Goal: Use online tool/utility

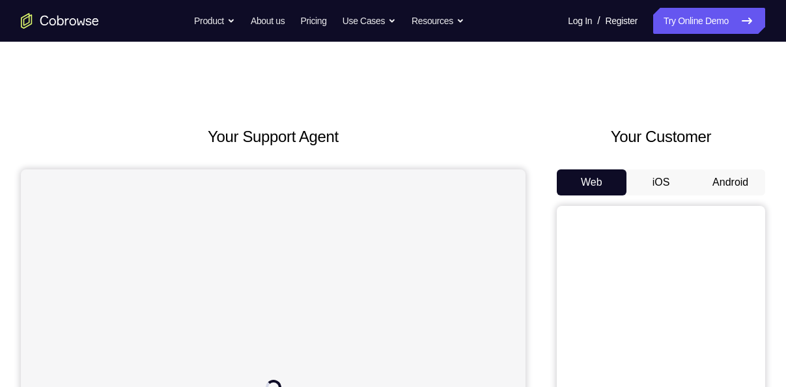
click at [713, 172] on button "Android" at bounding box center [731, 182] width 70 height 26
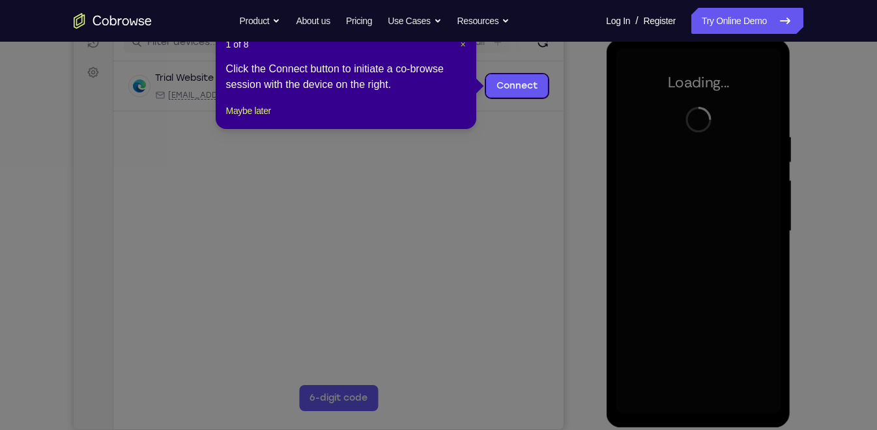
click at [462, 46] on span "×" at bounding box center [462, 44] width 5 height 10
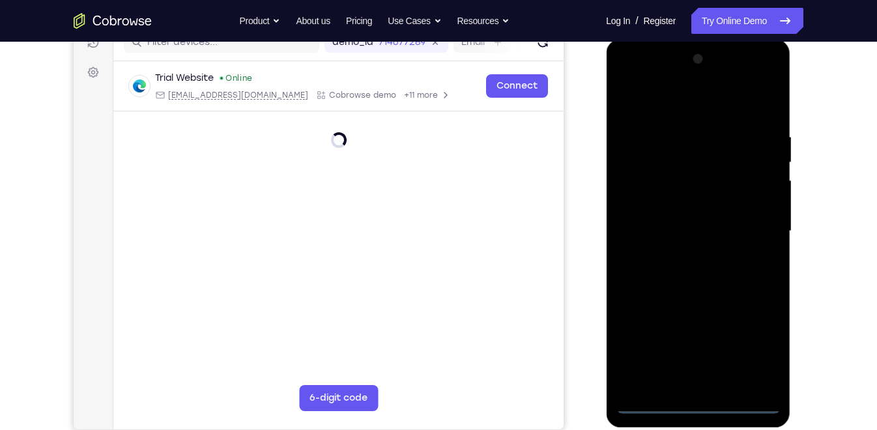
click at [694, 386] on div at bounding box center [698, 231] width 164 height 365
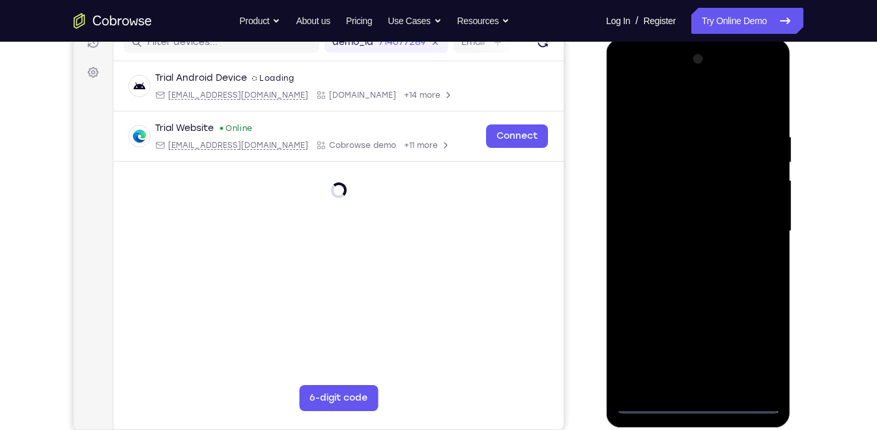
click at [759, 347] on div at bounding box center [698, 231] width 164 height 365
click at [676, 110] on div at bounding box center [698, 231] width 164 height 365
click at [749, 229] on div at bounding box center [698, 231] width 164 height 365
click at [683, 253] on div at bounding box center [698, 231] width 164 height 365
click at [691, 218] on div at bounding box center [698, 231] width 164 height 365
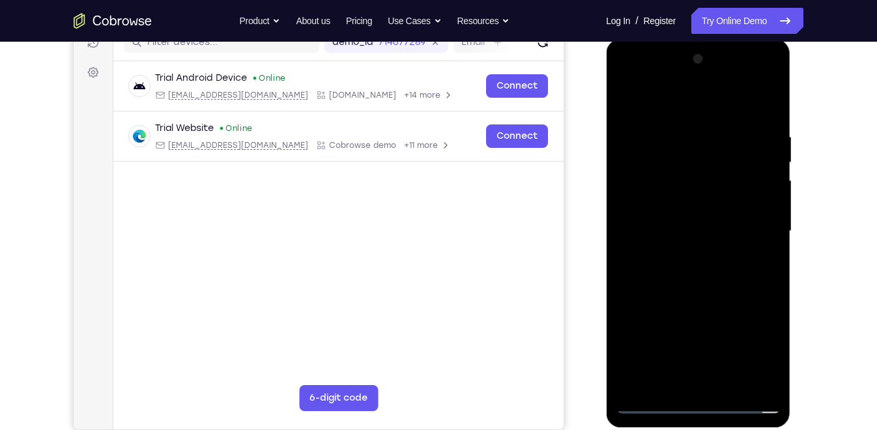
click at [734, 199] on div at bounding box center [698, 231] width 164 height 365
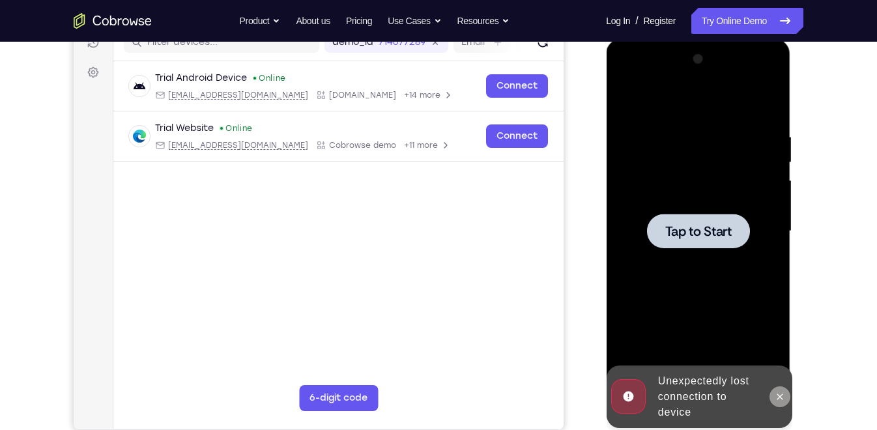
click at [779, 386] on icon at bounding box center [779, 397] width 10 height 10
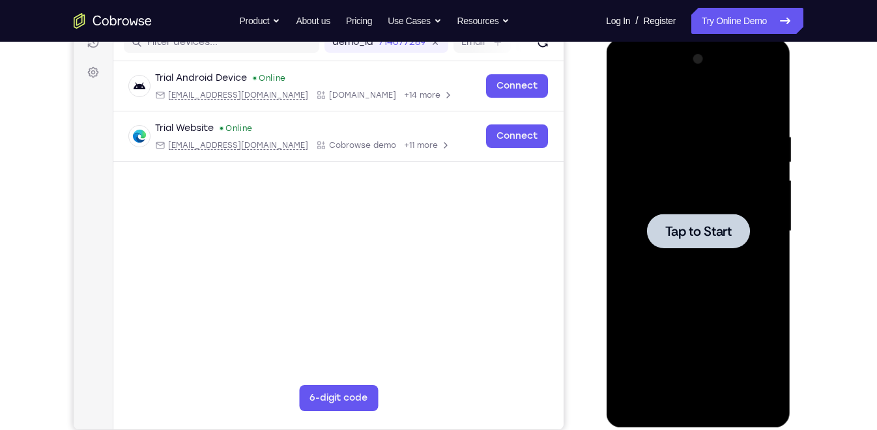
click at [723, 234] on span "Tap to Start" at bounding box center [698, 231] width 66 height 13
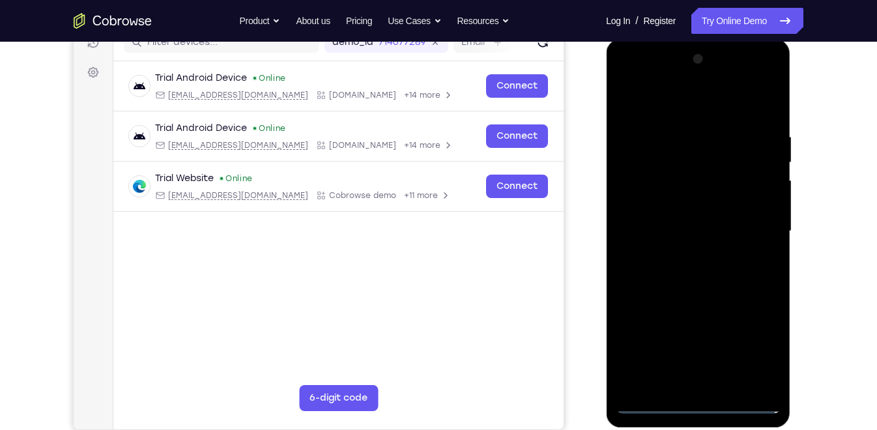
click at [703, 386] on div at bounding box center [698, 231] width 164 height 365
click at [762, 343] on div at bounding box center [698, 231] width 164 height 365
click at [660, 106] on div at bounding box center [698, 231] width 164 height 365
click at [753, 228] on div at bounding box center [698, 231] width 164 height 365
click at [679, 255] on div at bounding box center [698, 231] width 164 height 365
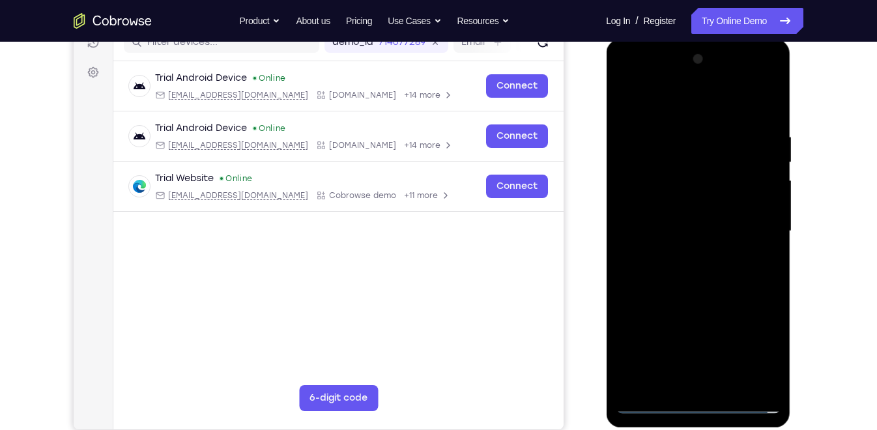
click at [683, 216] on div at bounding box center [698, 231] width 164 height 365
click at [686, 204] on div at bounding box center [698, 231] width 164 height 365
click at [684, 229] on div at bounding box center [698, 231] width 164 height 365
click at [697, 278] on div at bounding box center [698, 231] width 164 height 365
click at [700, 295] on div at bounding box center [698, 231] width 164 height 365
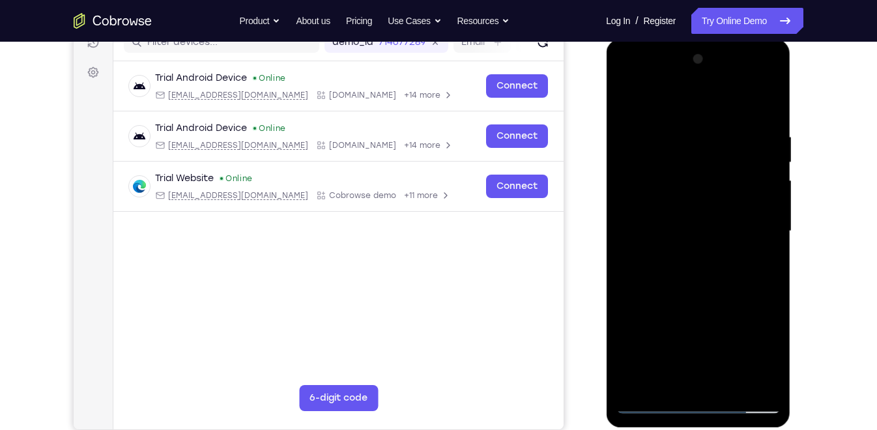
click at [771, 383] on div at bounding box center [698, 231] width 164 height 365
click at [675, 134] on div at bounding box center [698, 231] width 164 height 365
click at [763, 255] on div at bounding box center [698, 231] width 164 height 365
click at [761, 107] on div at bounding box center [698, 231] width 164 height 365
click at [653, 386] on div at bounding box center [698, 231] width 164 height 365
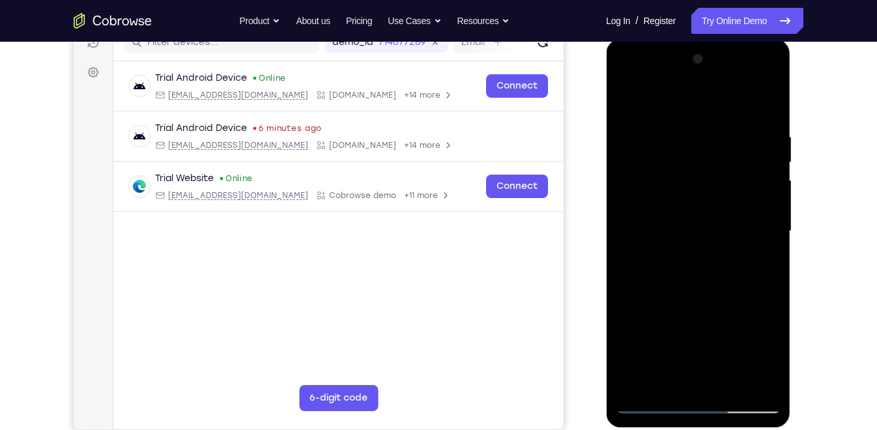
click at [766, 104] on div at bounding box center [698, 231] width 164 height 365
drag, startPoint x: 708, startPoint y: 162, endPoint x: 709, endPoint y: 300, distance: 138.1
click at [709, 300] on div at bounding box center [698, 231] width 164 height 365
click at [725, 319] on div at bounding box center [698, 231] width 164 height 365
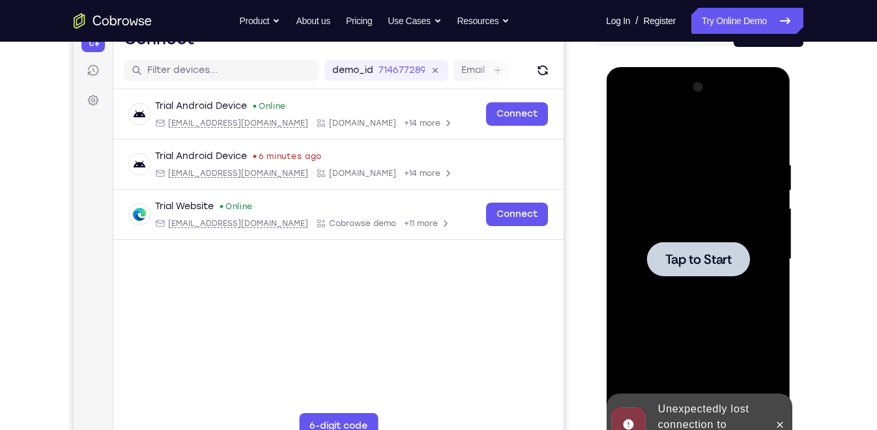
scroll to position [147, 0]
